Goal: Transaction & Acquisition: Purchase product/service

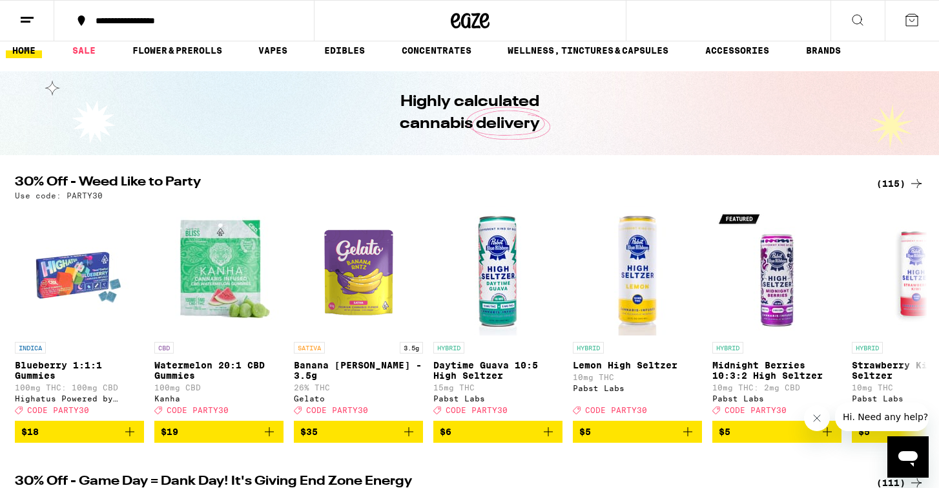
scroll to position [13, 0]
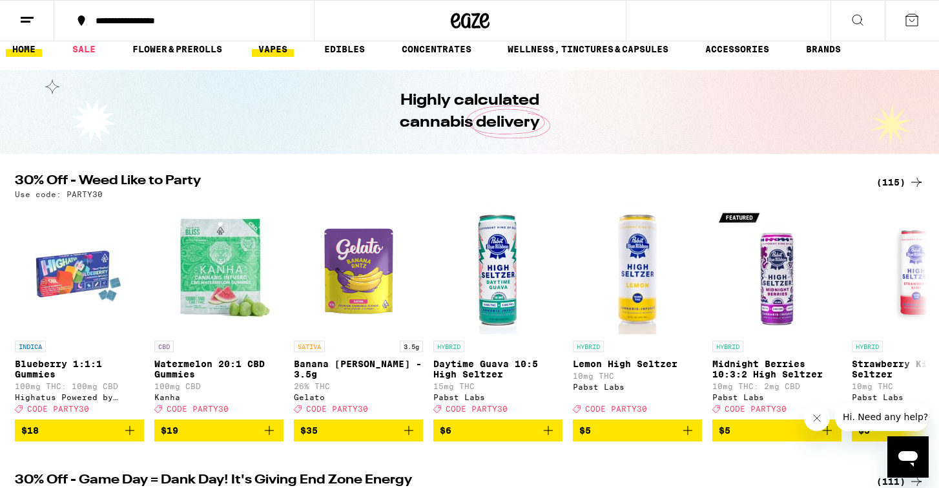
click at [274, 56] on link "VAPES" at bounding box center [273, 48] width 42 height 15
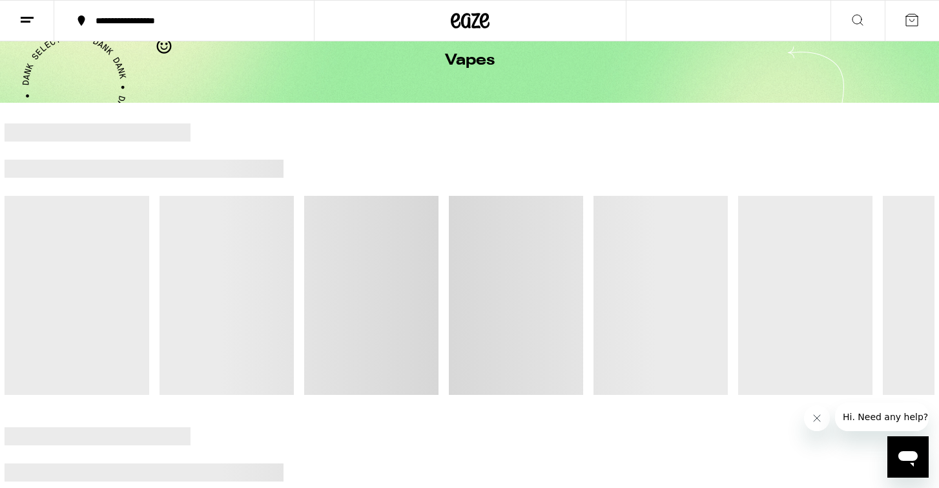
scroll to position [65, 0]
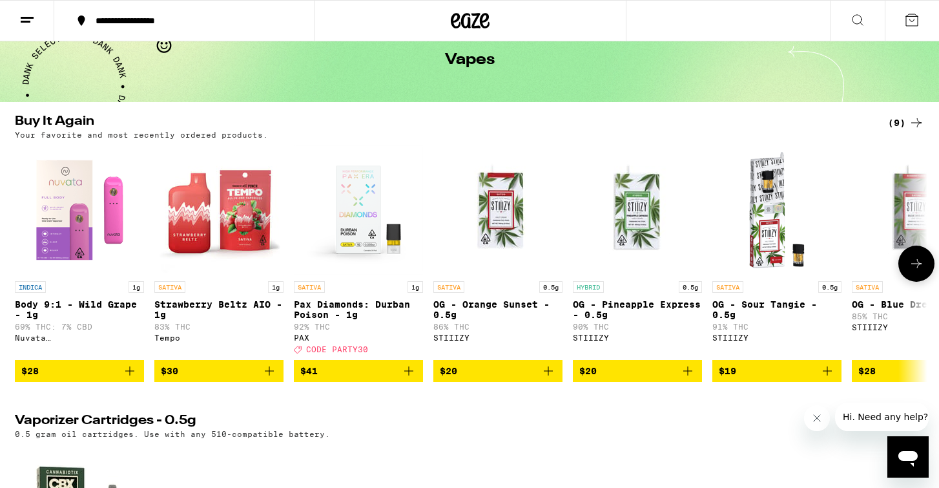
click at [136, 378] on icon "Add to bag" at bounding box center [129, 370] width 15 height 15
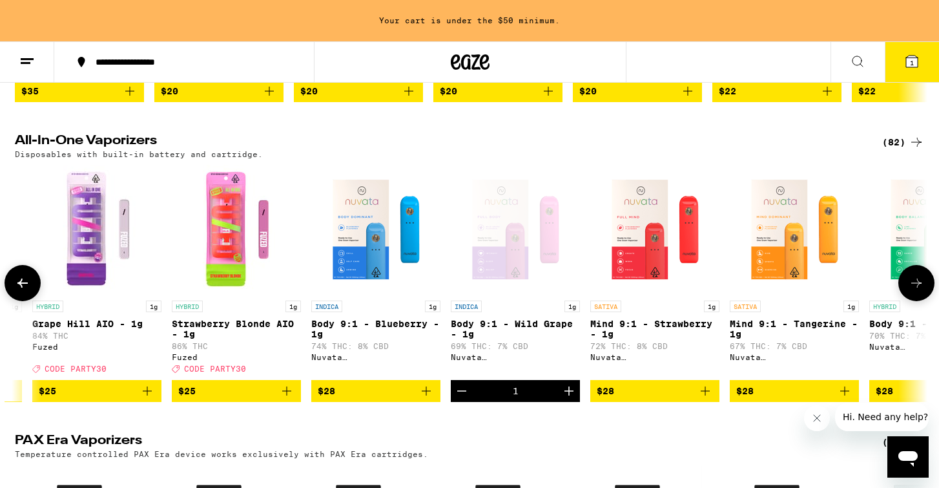
scroll to position [0, 781]
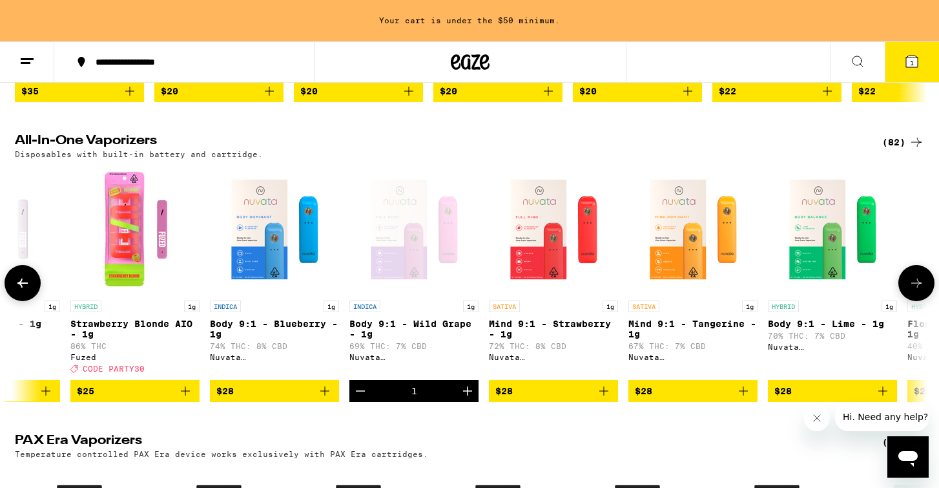
click at [588, 398] on span "$28" at bounding box center [553, 390] width 116 height 15
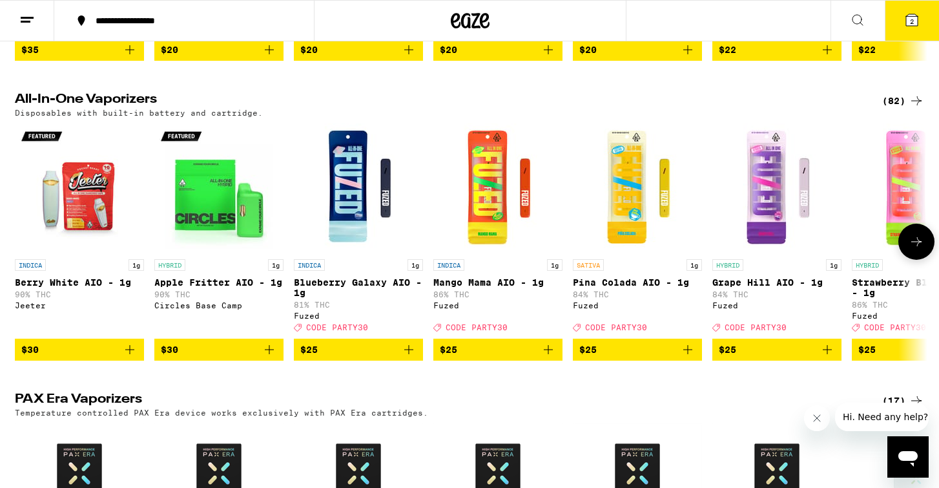
scroll to position [0, 0]
click at [504, 243] on img "Open page for Mango Mama AIO - 1g from Fuzed" at bounding box center [497, 187] width 129 height 129
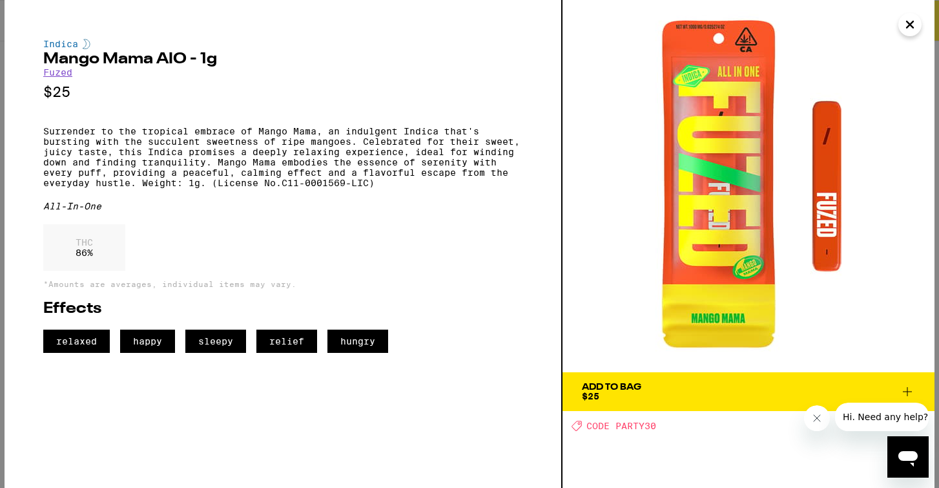
click at [904, 23] on icon "Close" at bounding box center [909, 24] width 15 height 19
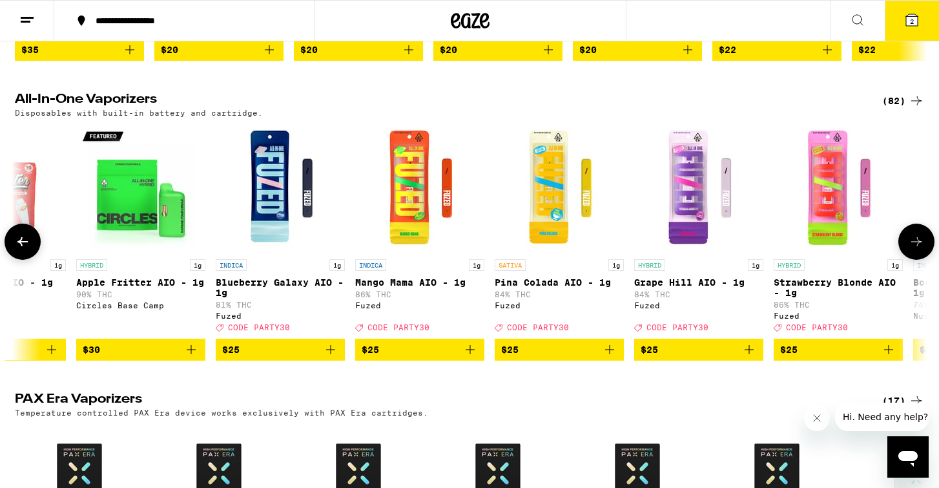
scroll to position [0, 79]
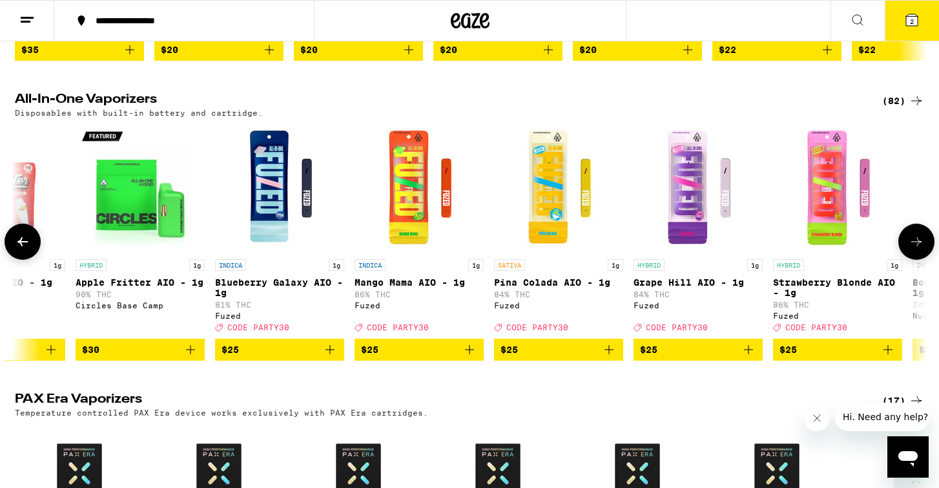
click at [555, 242] on img "Open page for Pina Colada AIO - 1g from Fuzed" at bounding box center [558, 187] width 129 height 129
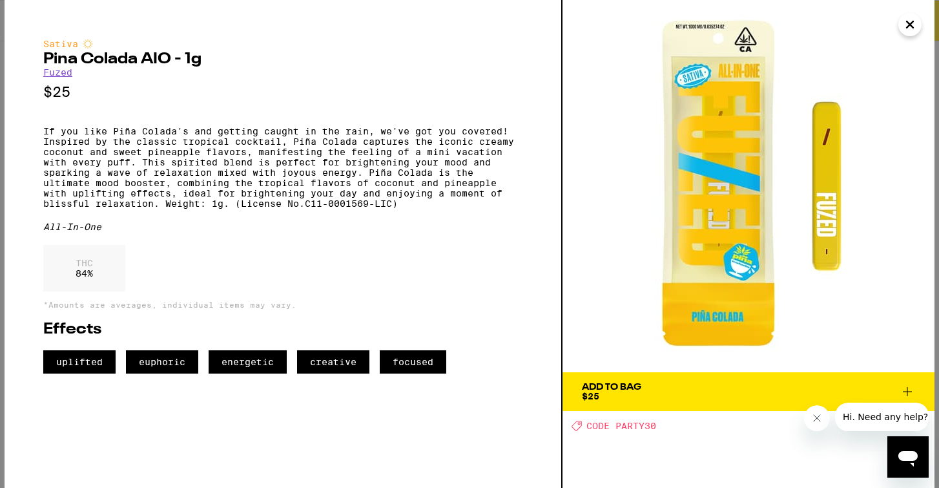
click at [905, 393] on icon at bounding box center [907, 391] width 15 height 15
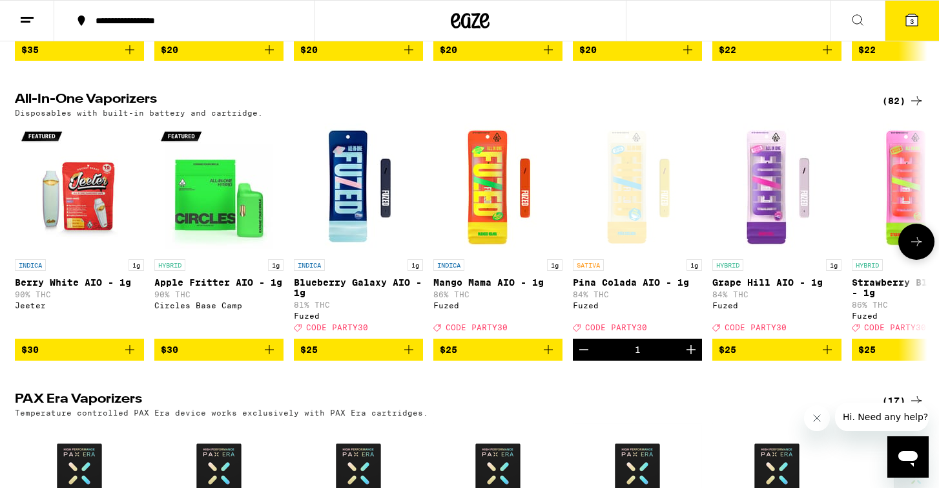
click at [74, 228] on img "Open page for Berry White AIO - 1g from Jeeter" at bounding box center [79, 187] width 129 height 129
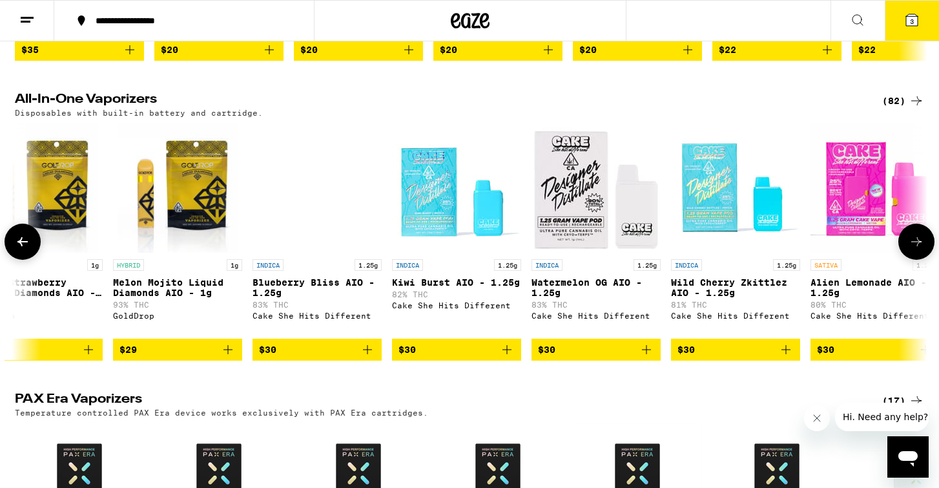
scroll to position [0, 2422]
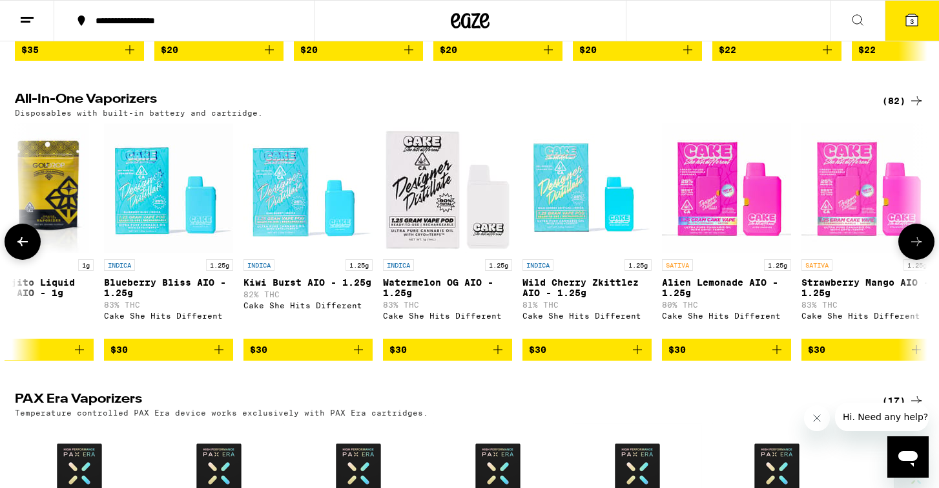
click at [438, 252] on img "Open page for Watermelon OG AIO - 1.25g from Cake She Hits Different" at bounding box center [447, 187] width 129 height 129
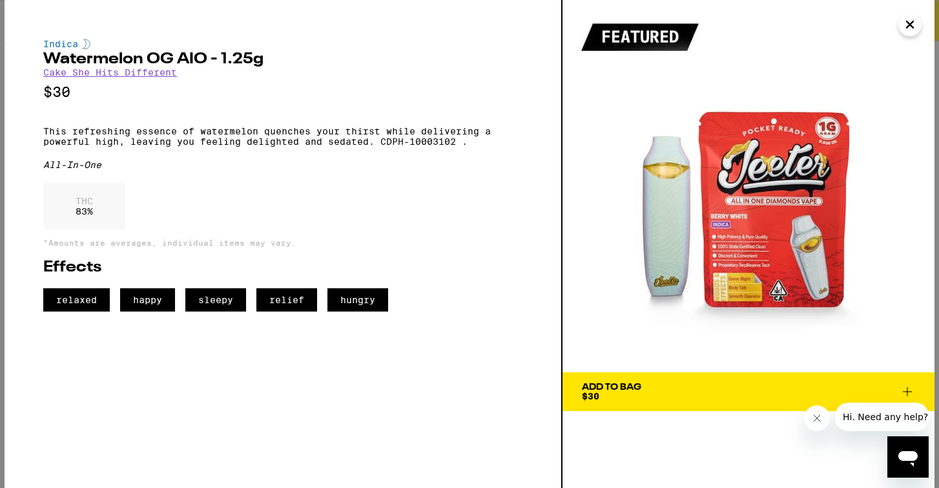
click at [906, 29] on icon "Close" at bounding box center [909, 24] width 15 height 19
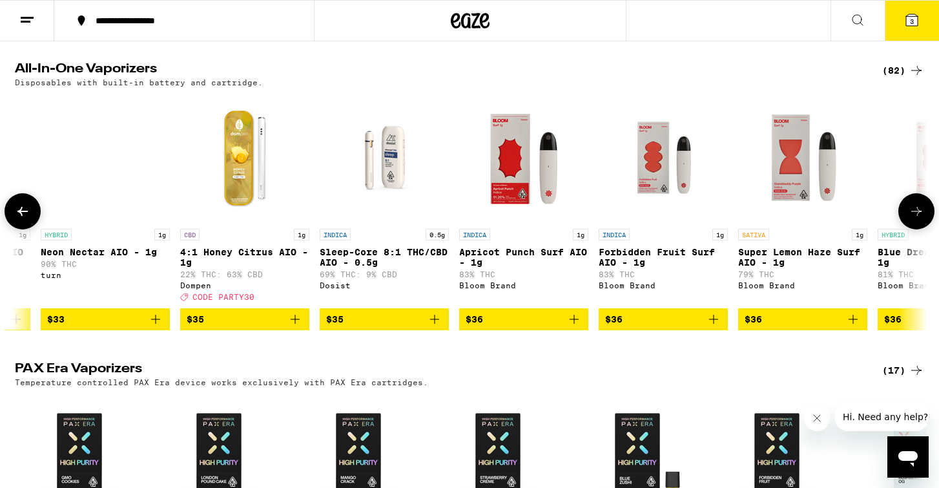
scroll to position [987, 0]
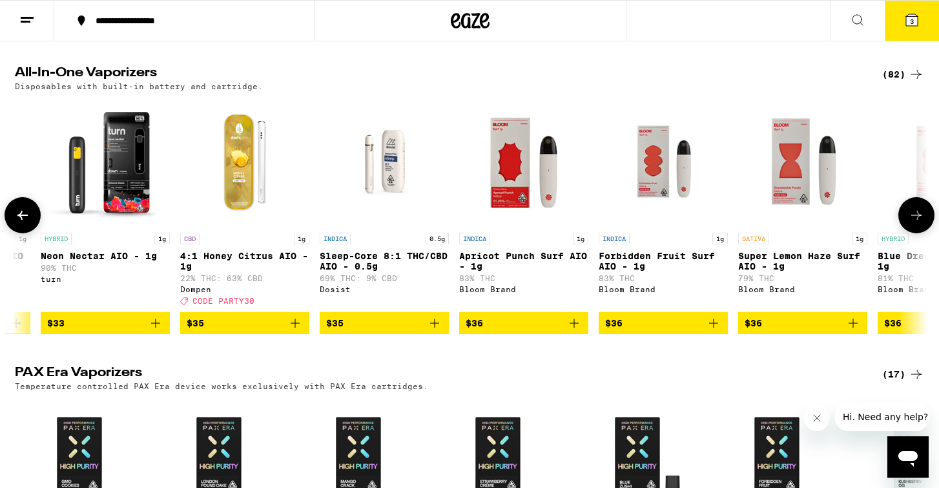
click at [243, 190] on img "Open page for 4:1 Honey Citrus AIO - 1g from Dompen" at bounding box center [244, 161] width 129 height 129
click at [398, 226] on img "Open page for Sleep-Core 8:1 THC/CBD AIO - 0.5g from Dosist" at bounding box center [384, 161] width 129 height 129
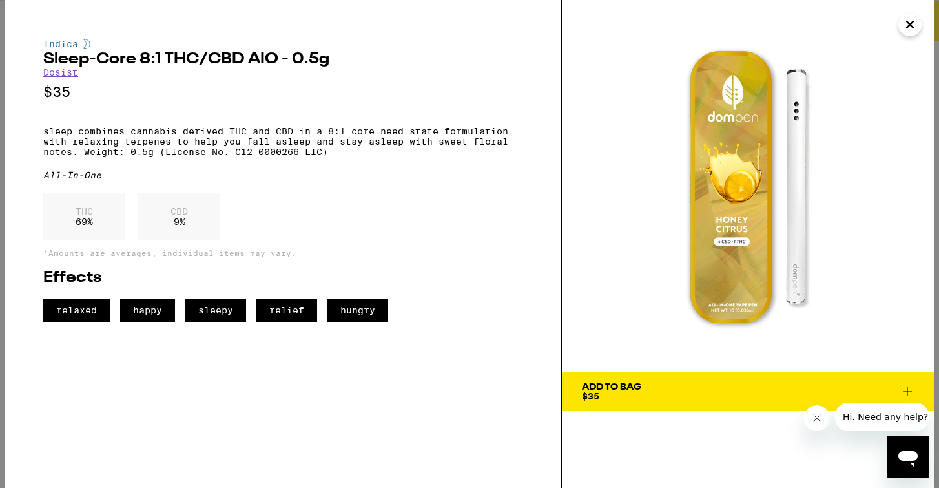
click at [683, 415] on div "Add To Bag $35" at bounding box center [748, 244] width 372 height 488
click at [683, 394] on span "Add To Bag $35" at bounding box center [748, 391] width 333 height 18
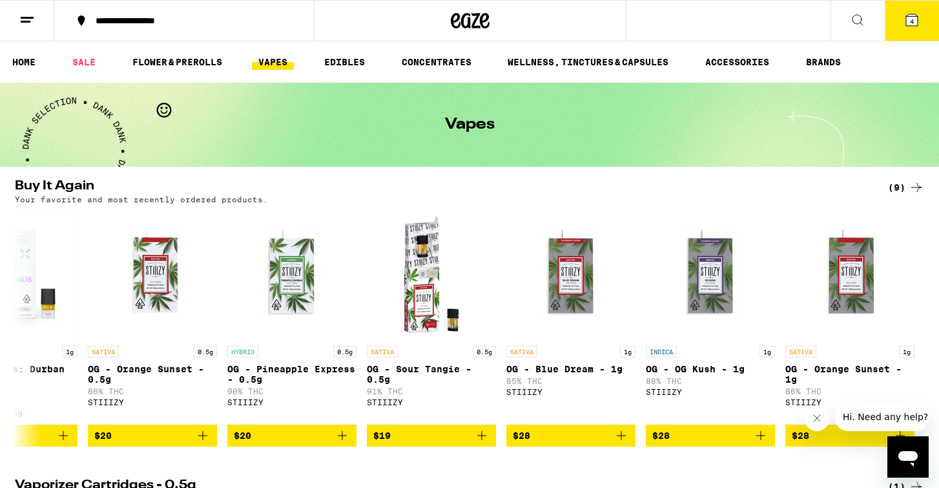
click at [906, 14] on icon at bounding box center [911, 19] width 15 height 15
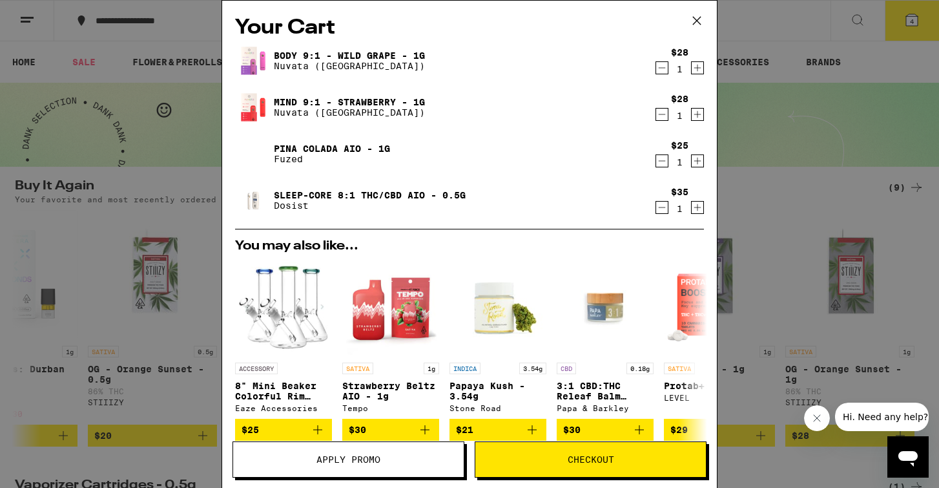
click at [344, 59] on link "Body 9:1 - Wild Grape - 1g" at bounding box center [349, 55] width 151 height 10
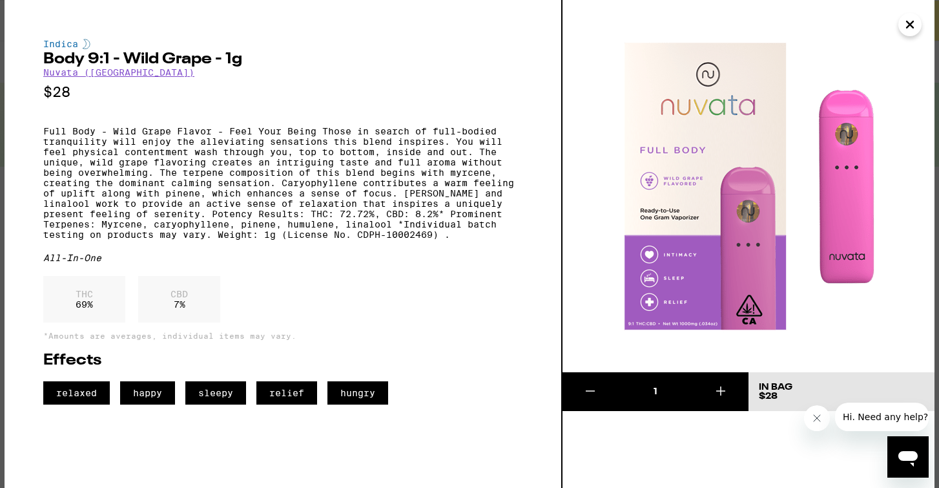
click at [914, 25] on icon "Close" at bounding box center [909, 24] width 15 height 19
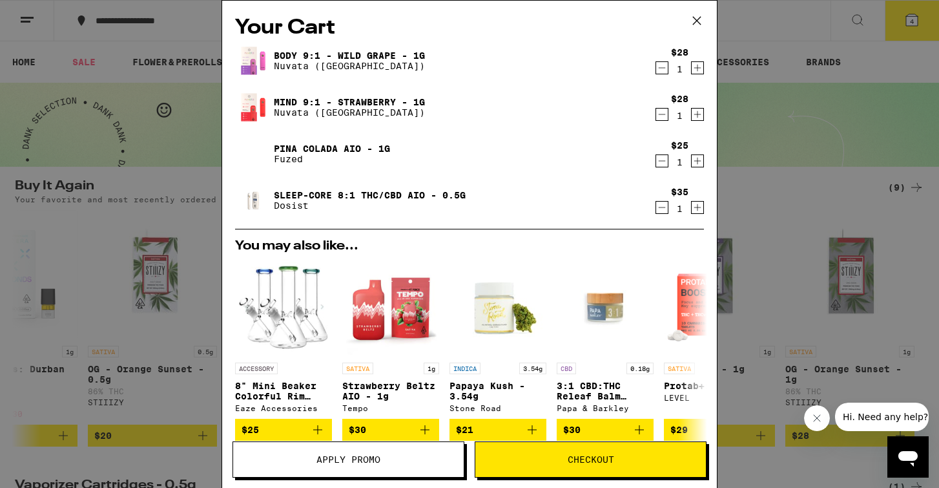
click at [334, 65] on p "Nuvata ([GEOGRAPHIC_DATA])" at bounding box center [349, 66] width 151 height 10
click at [283, 56] on link "Body 9:1 - Wild Grape - 1g" at bounding box center [349, 55] width 151 height 10
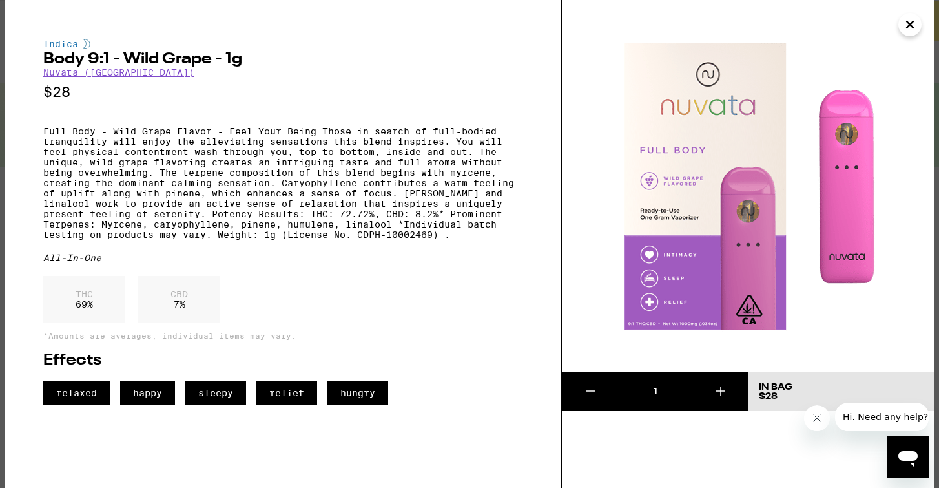
click at [909, 23] on icon "Close" at bounding box center [909, 24] width 15 height 19
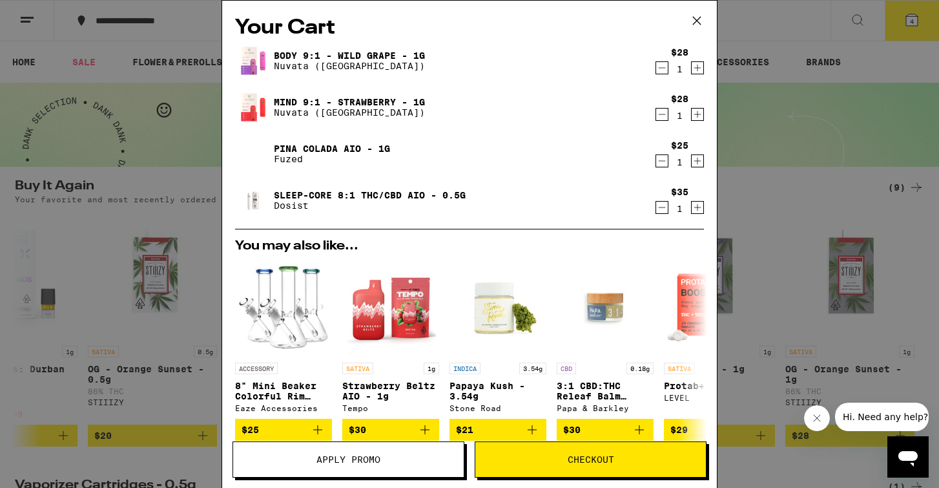
click at [349, 196] on link "Sleep-Core 8:1 THC/CBD AIO - 0.5g" at bounding box center [370, 195] width 192 height 10
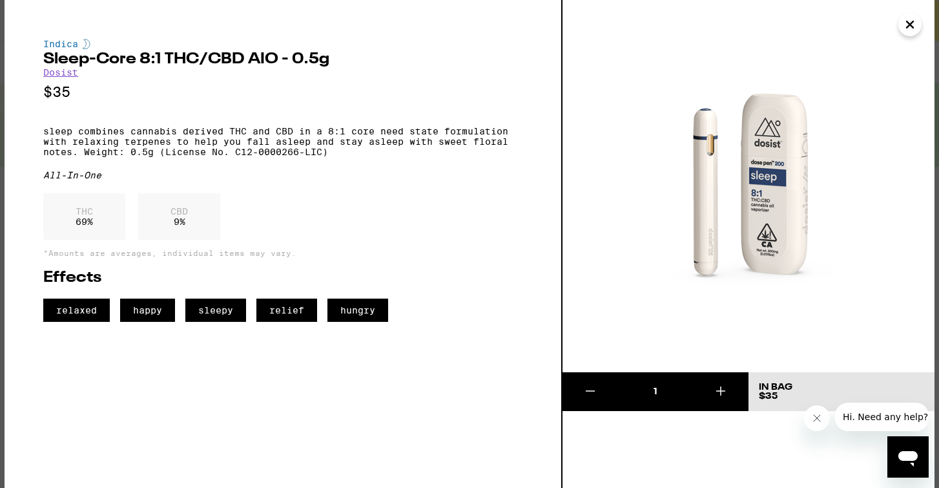
click at [909, 29] on icon "Close" at bounding box center [909, 24] width 15 height 19
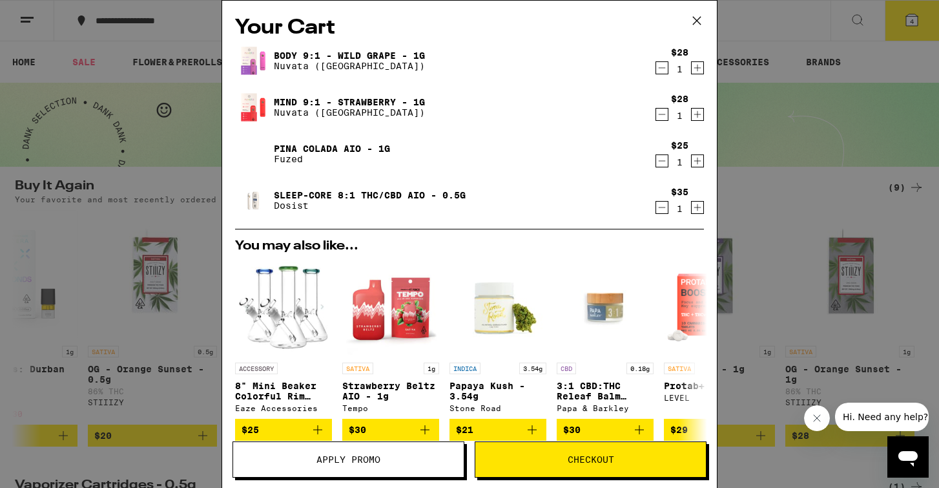
click at [659, 207] on icon "Decrement" at bounding box center [662, 207] width 12 height 15
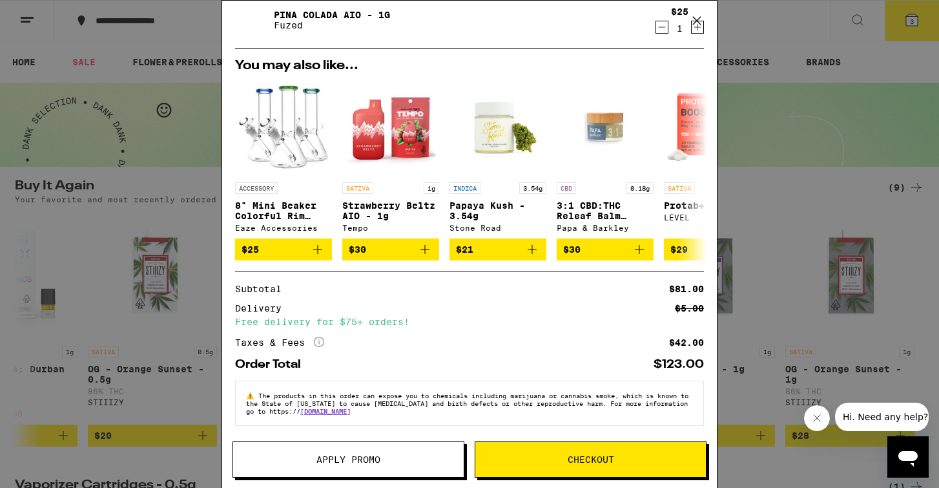
scroll to position [141, 0]
click at [598, 456] on span "Checkout" at bounding box center [591, 459] width 46 height 9
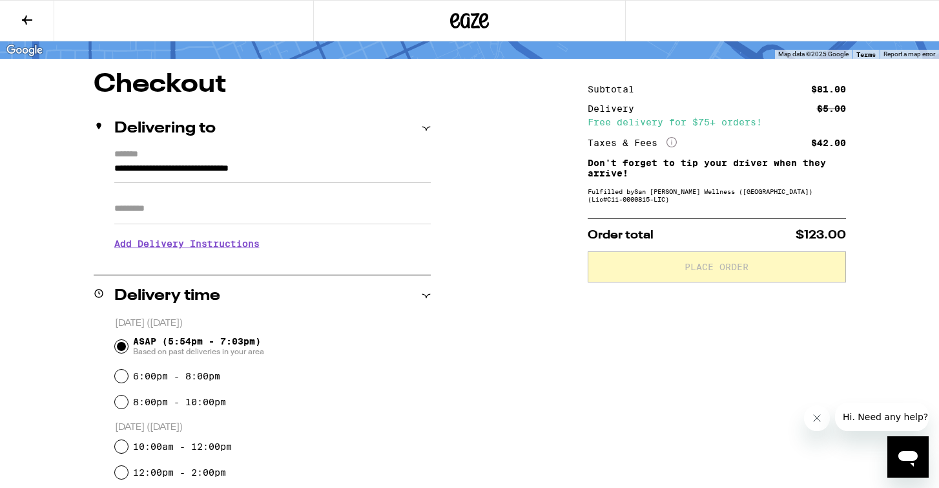
scroll to position [90, 0]
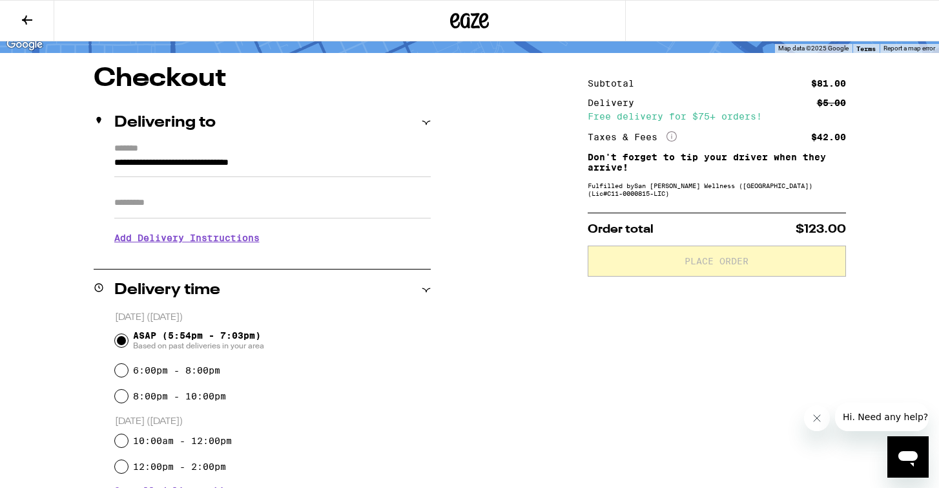
click at [203, 213] on input "Apt/Suite" at bounding box center [272, 202] width 316 height 31
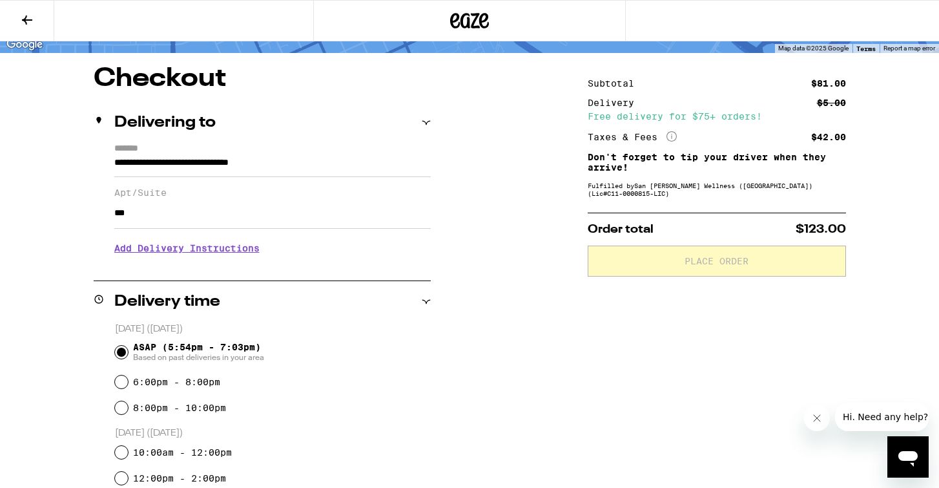
type input "***"
click at [186, 256] on h3 "Add Delivery Instructions" at bounding box center [272, 248] width 316 height 30
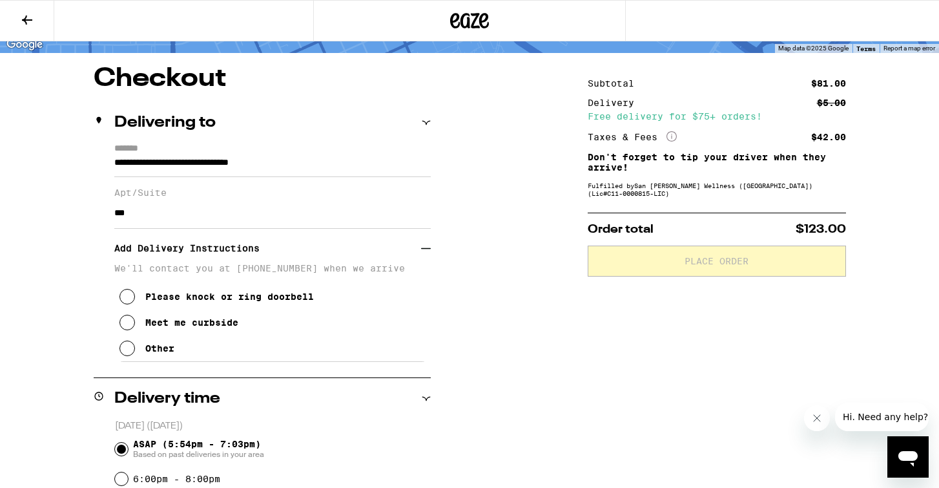
click at [148, 350] on div "Other" at bounding box center [159, 348] width 29 height 10
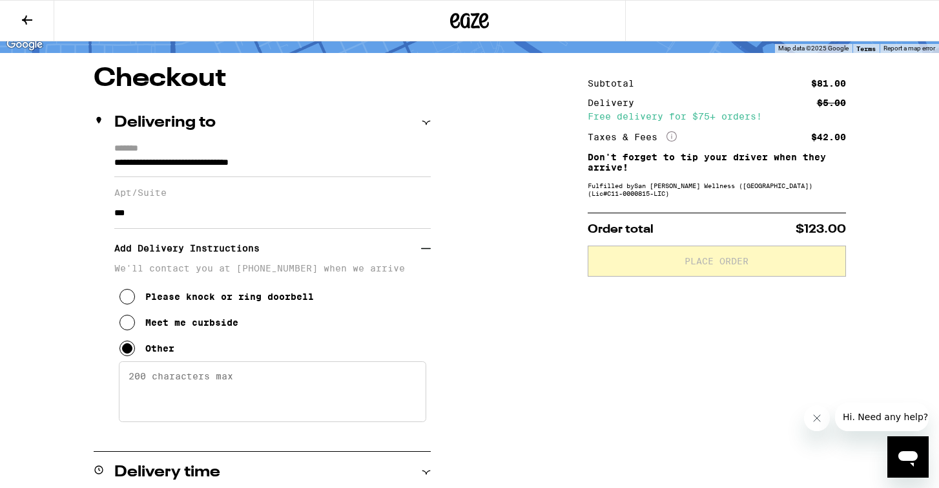
click at [157, 398] on textarea "Enter any other delivery instructions you want driver to know" at bounding box center [272, 391] width 307 height 61
type textarea "C"
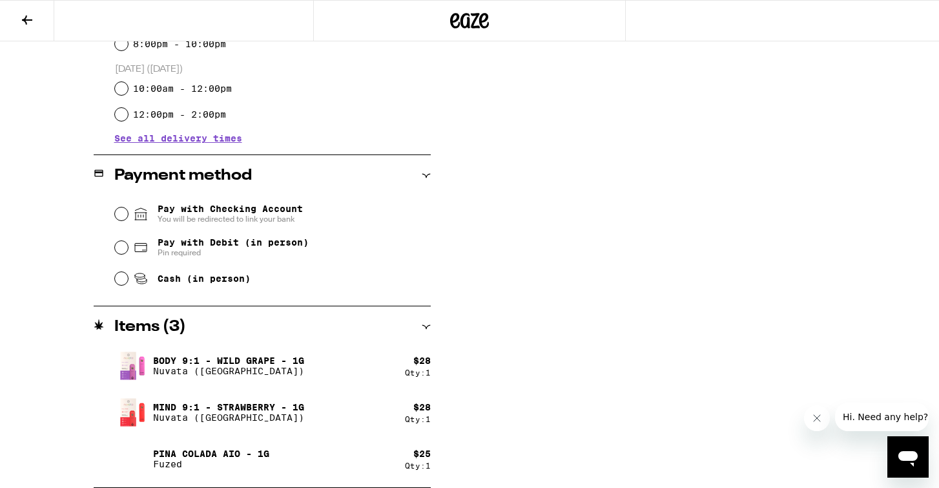
scroll to position [624, 0]
type textarea "Do not stop on El Camino Real. Turn right on [PERSON_NAME], go to the stop sign…"
click at [130, 247] on div "Pay with Debit (in person) Pin required" at bounding box center [273, 248] width 316 height 34
click at [123, 251] on input "Pay with Debit (in person) Pin required" at bounding box center [121, 247] width 13 height 13
radio input "true"
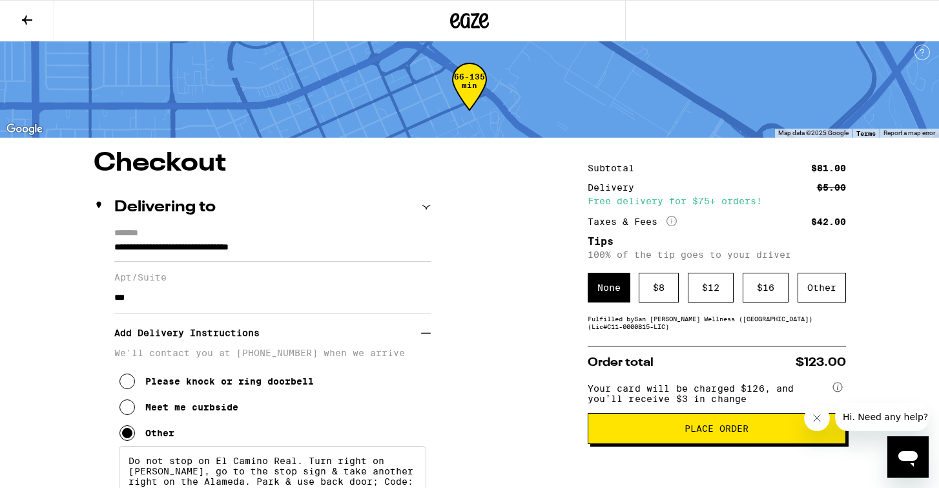
scroll to position [9, 0]
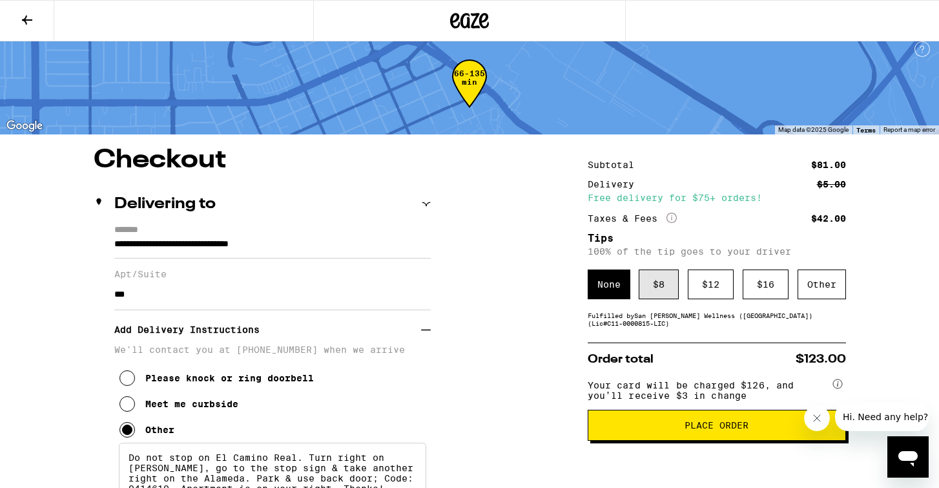
click at [660, 294] on div "$ 8" at bounding box center [659, 284] width 40 height 30
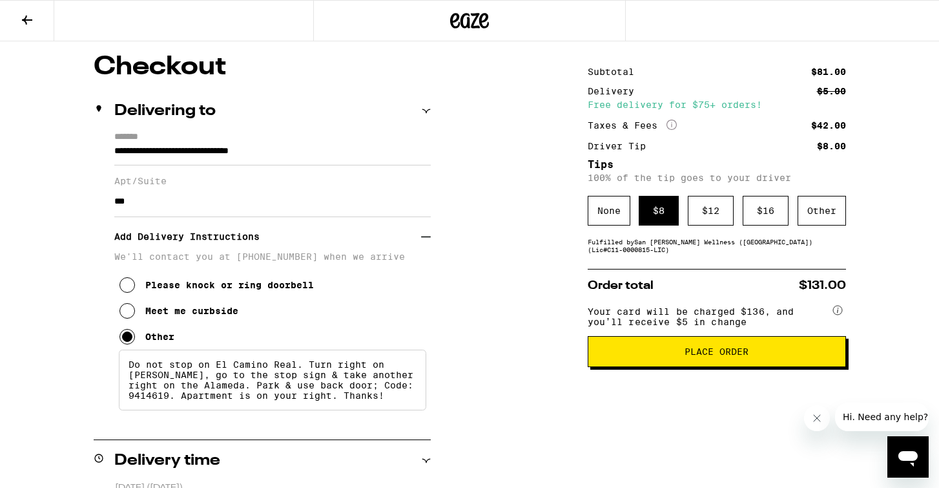
scroll to position [104, 0]
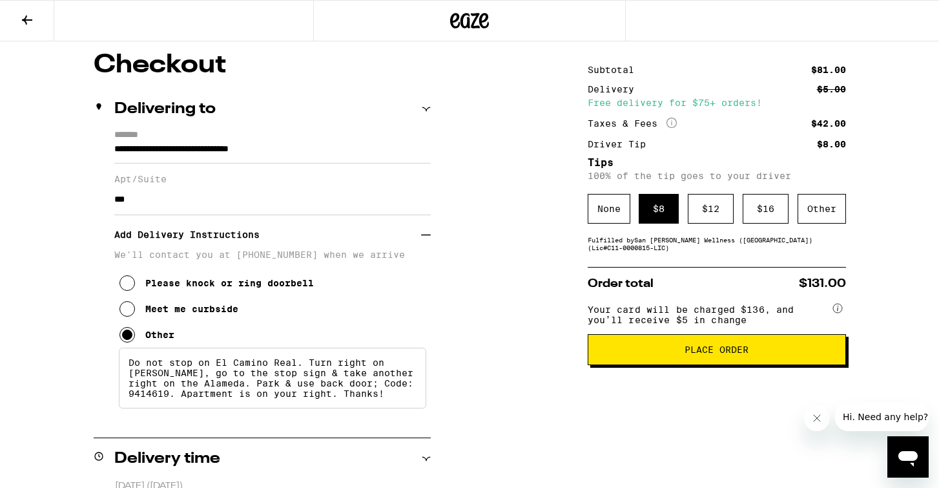
click at [656, 354] on span "Place Order" at bounding box center [717, 349] width 236 height 9
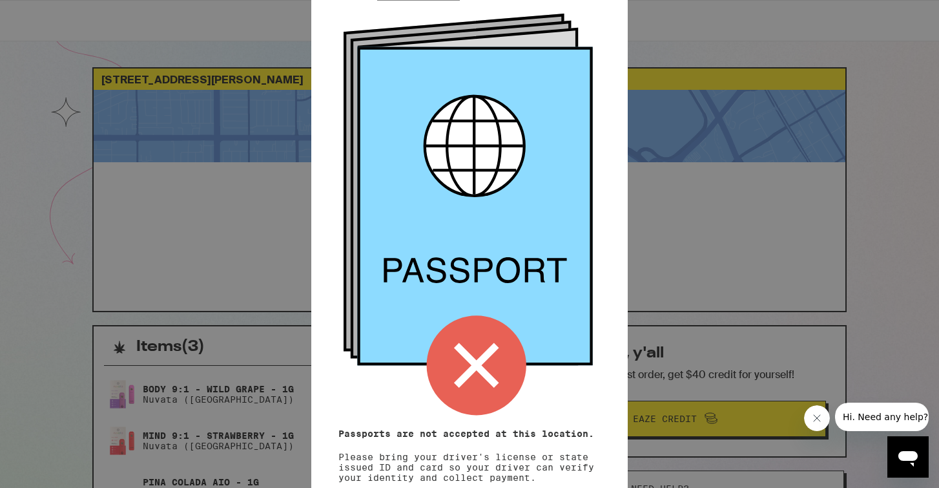
click at [721, 130] on div "Remember! Bring your ID and card Passports are not accepted at this location. P…" at bounding box center [469, 244] width 939 height 488
